Goal: Navigation & Orientation: Find specific page/section

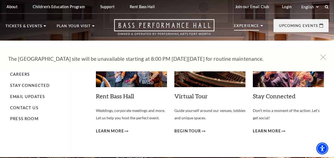
click at [242, 25] on p "Experience" at bounding box center [246, 27] width 25 height 7
click at [245, 26] on p "Experience" at bounding box center [246, 27] width 25 height 7
click at [261, 25] on use at bounding box center [261, 25] width 2 height 1
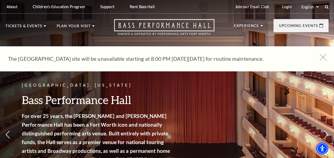
click at [324, 57] on icon at bounding box center [323, 57] width 7 height 7
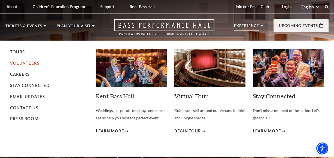
click at [34, 63] on link "Volunteers" at bounding box center [24, 63] width 29 height 5
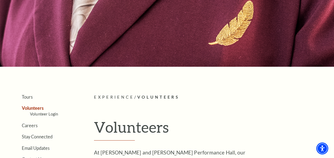
scroll to position [54, 0]
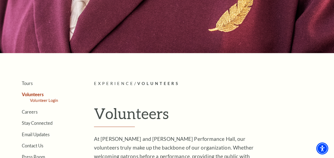
click at [52, 99] on link "Volunteer Login" at bounding box center [44, 100] width 28 height 5
